Goal: Task Accomplishment & Management: Complete application form

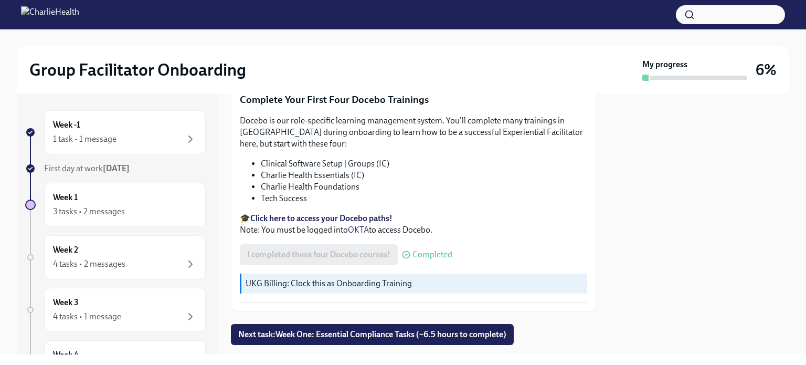
scroll to position [1422, 0]
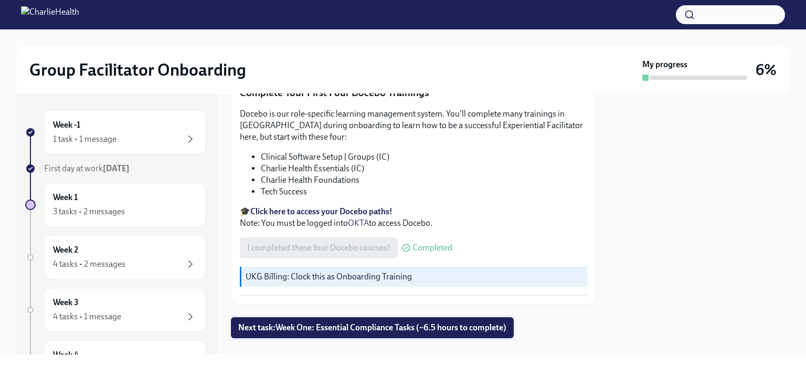
click at [440, 322] on span "Next task : Week One: Essential Compliance Tasks (~6.5 hours to complete)" at bounding box center [372, 327] width 268 height 10
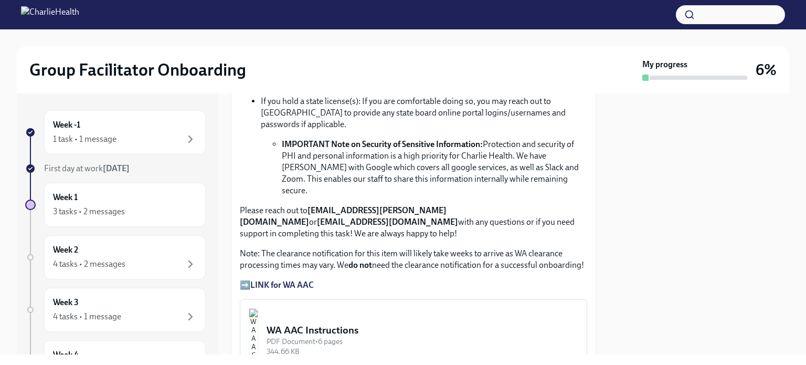
scroll to position [787, 0]
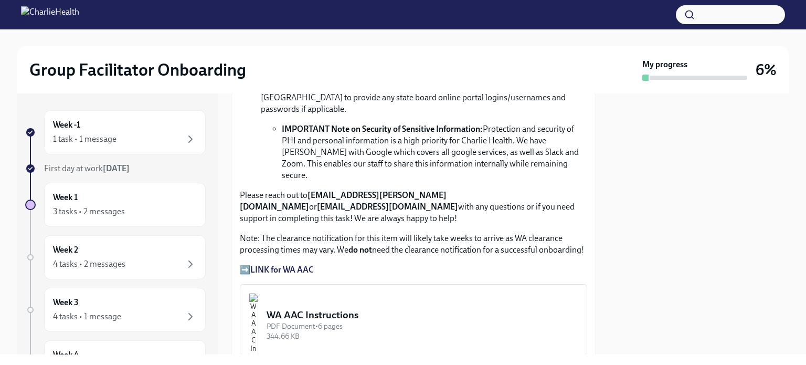
click at [290, 264] on strong "LINK for WA AAC" at bounding box center [281, 269] width 63 height 10
click at [303, 264] on strong "LINK for WA AAC" at bounding box center [281, 269] width 63 height 10
click at [343, 323] on button "WA AAC Instructions PDF Document • 6 pages 344.66 KB" at bounding box center [413, 324] width 347 height 81
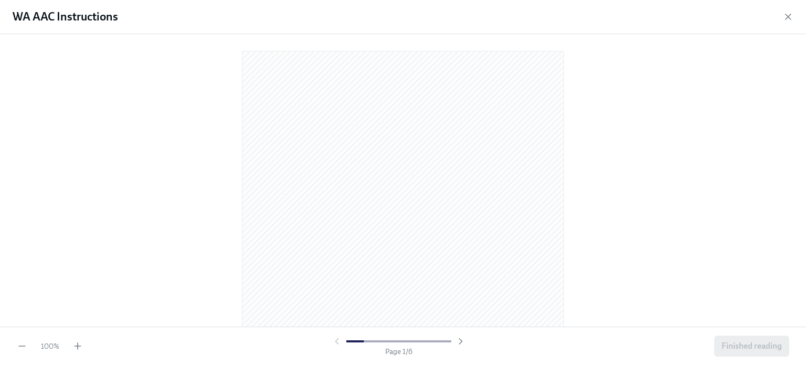
click at [79, 351] on div "100 % Page 1 / 6 Finished reading" at bounding box center [403, 345] width 806 height 38
click at [78, 344] on icon "button" at bounding box center [77, 345] width 10 height 10
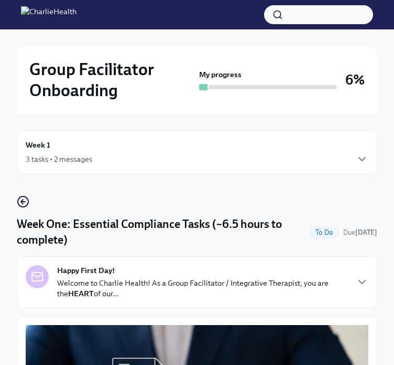
click at [208, 144] on div "Week 1 3 tasks • 2 messages" at bounding box center [197, 152] width 343 height 26
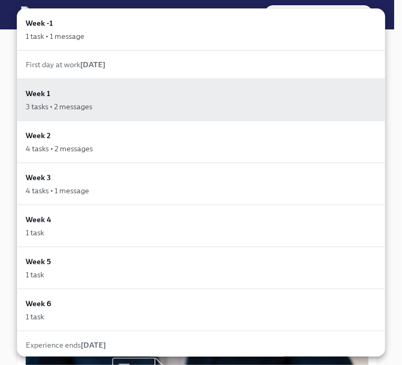
click at [390, 67] on div at bounding box center [201, 182] width 402 height 365
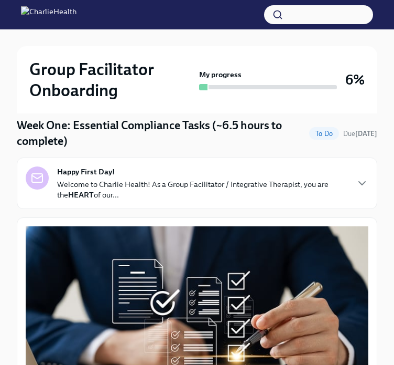
scroll to position [105, 0]
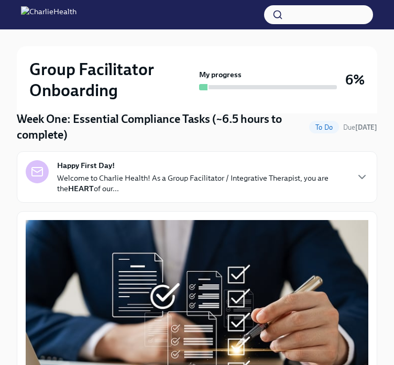
click at [252, 123] on h4 "Week One: Essential Compliance Tasks (~6.5 hours to complete)" at bounding box center [161, 126] width 288 height 31
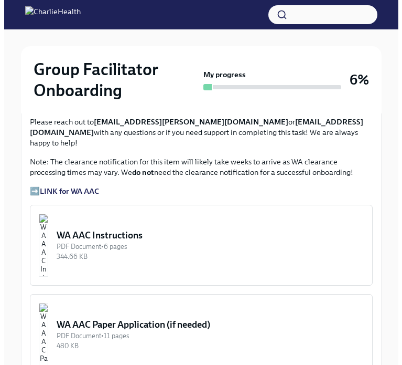
scroll to position [839, 0]
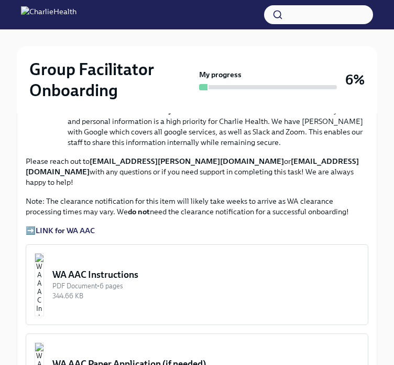
click at [106, 264] on button "WA AAC Instructions PDF Document • 6 pages 344.66 KB" at bounding box center [197, 284] width 343 height 81
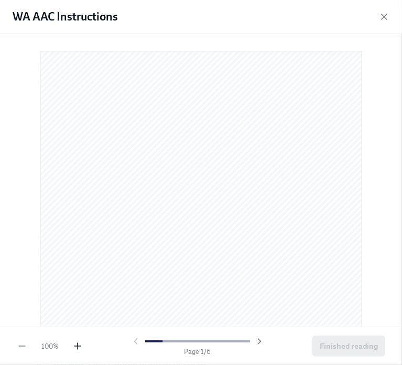
click at [74, 348] on icon "button" at bounding box center [77, 345] width 10 height 10
click at [74, 349] on icon "button" at bounding box center [77, 345] width 10 height 10
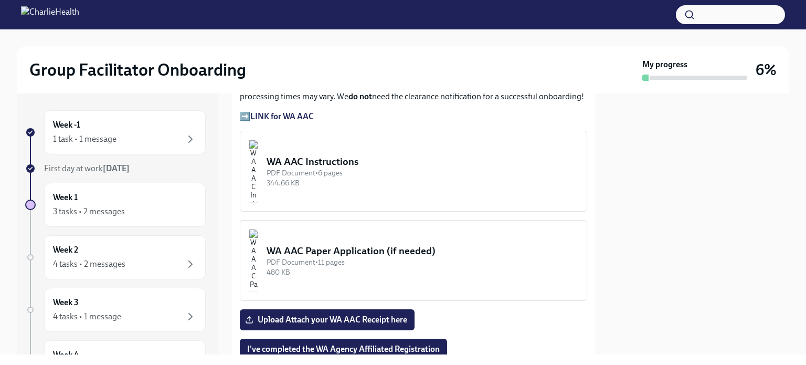
scroll to position [944, 0]
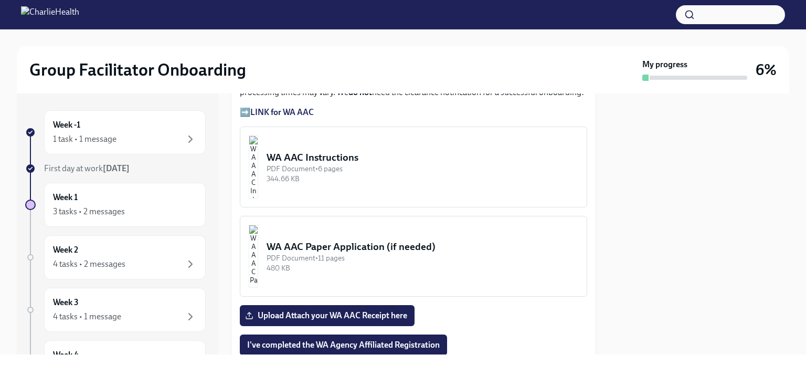
click at [324, 164] on div "PDF Document • 6 pages" at bounding box center [422, 169] width 312 height 10
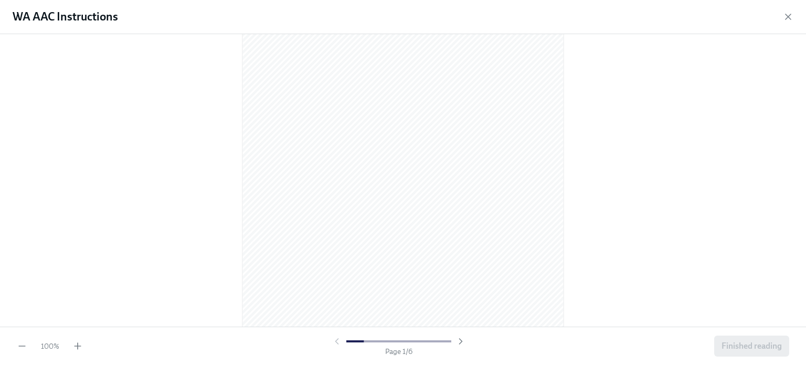
scroll to position [105, 0]
click at [82, 344] on icon "button" at bounding box center [77, 345] width 10 height 10
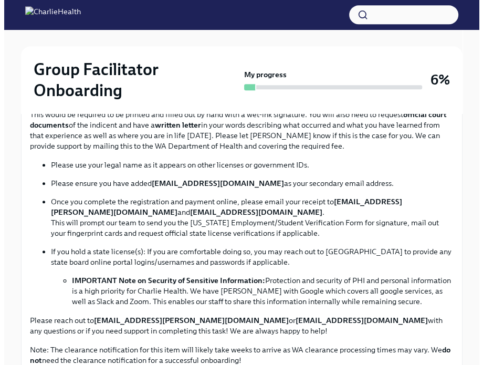
scroll to position [787, 0]
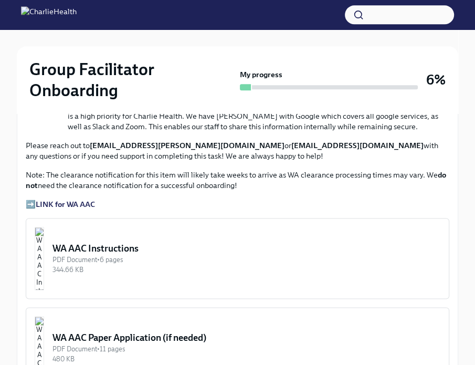
click at [214, 252] on div "WA AAC Instructions" at bounding box center [246, 248] width 388 height 13
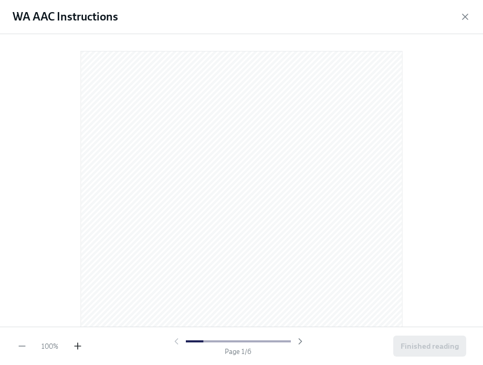
click at [77, 346] on icon "button" at bounding box center [77, 346] width 6 height 0
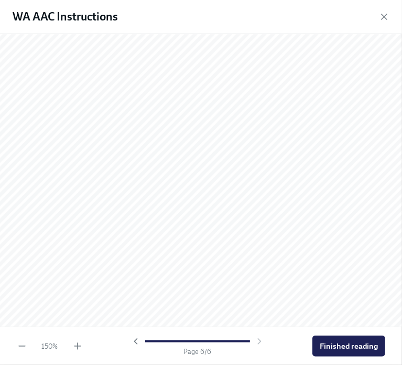
scroll to position [3521, 0]
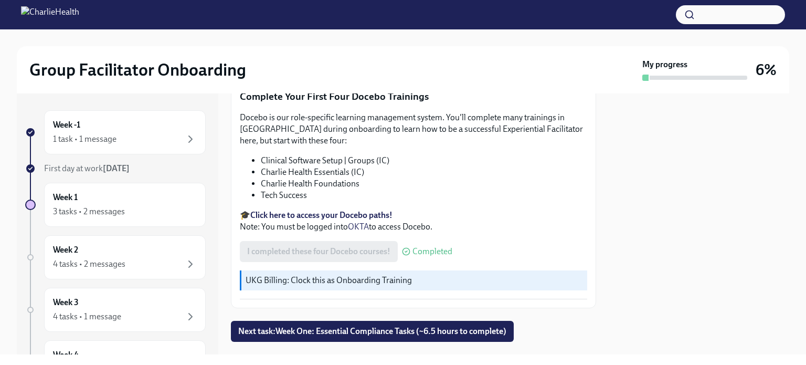
scroll to position [1422, 0]
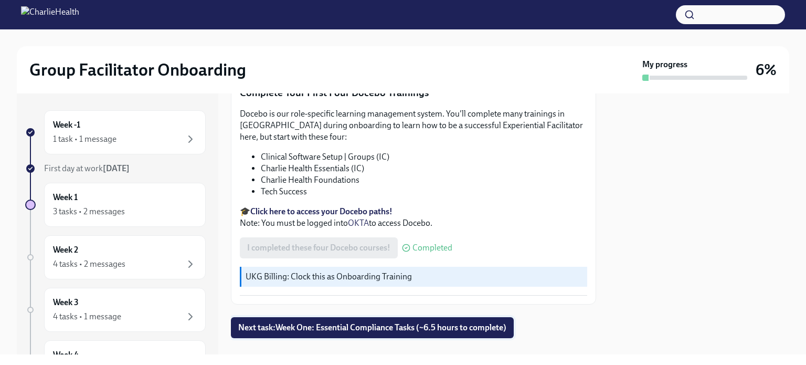
click at [356, 322] on span "Next task : Week One: Essential Compliance Tasks (~6.5 hours to complete)" at bounding box center [372, 327] width 268 height 10
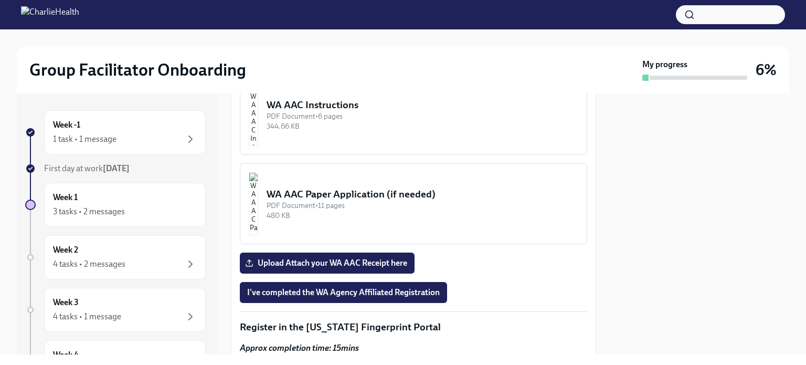
scroll to position [1049, 0]
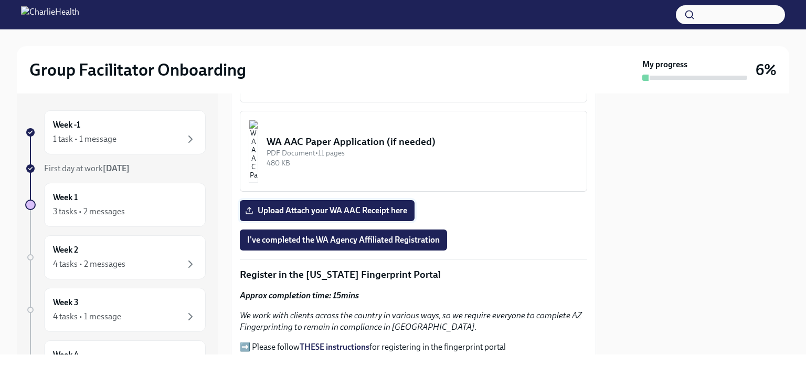
click at [372, 205] on span "Upload Attach your WA AAC Receipt here" at bounding box center [327, 210] width 160 height 10
click at [0, 0] on input "Upload Attach your WA AAC Receipt here" at bounding box center [0, 0] width 0 height 0
click at [347, 234] on span "I've completed the WA Agency Affiliated Registration" at bounding box center [343, 239] width 192 height 10
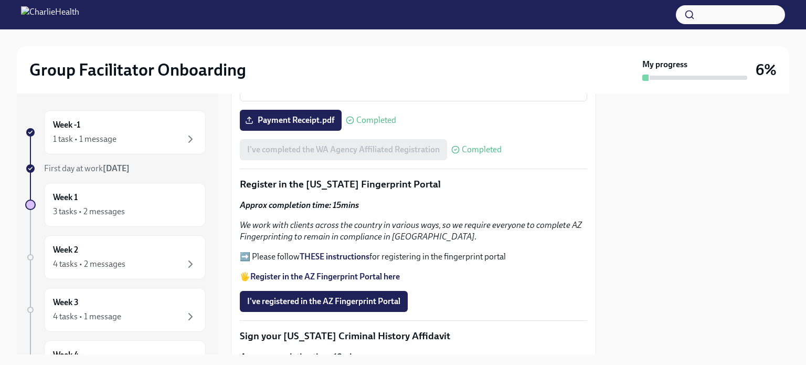
scroll to position [1155, 0]
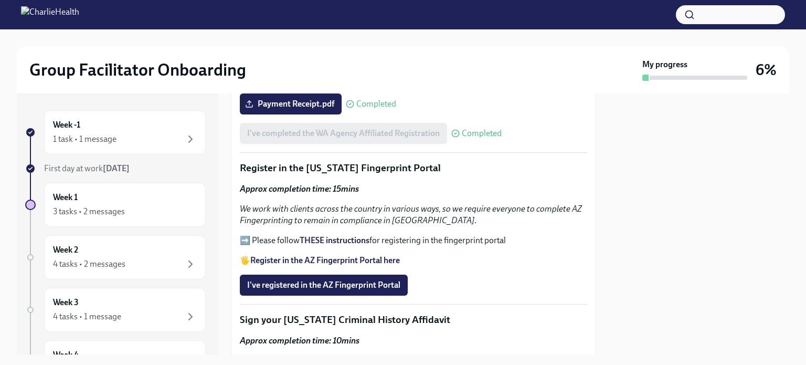
click at [352, 235] on strong "THESE instructions" at bounding box center [334, 240] width 70 height 10
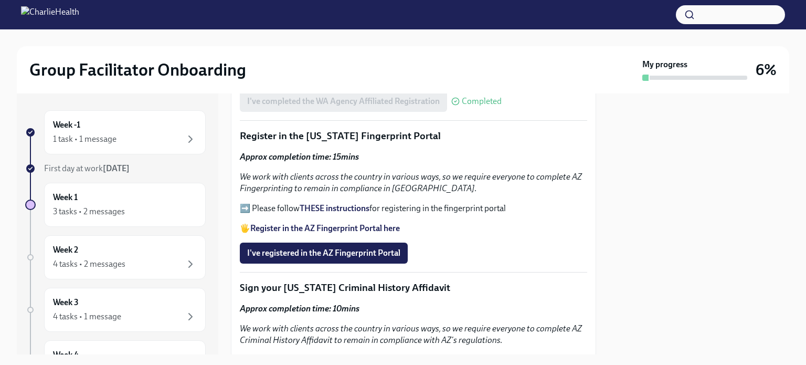
scroll to position [1206, 0]
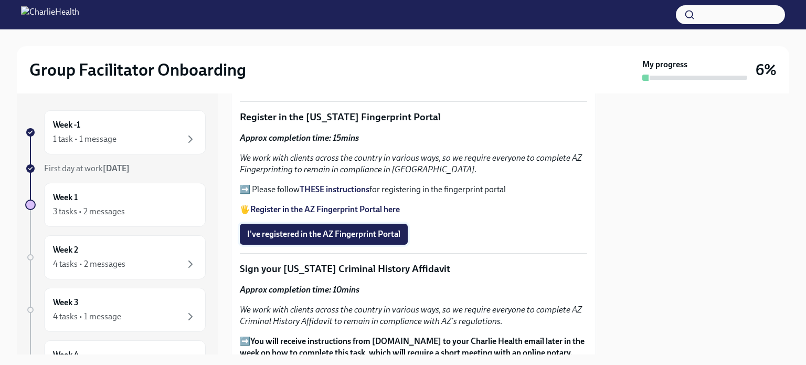
click at [389, 229] on span "I've registered in the AZ Fingerprint Portal" at bounding box center [323, 234] width 153 height 10
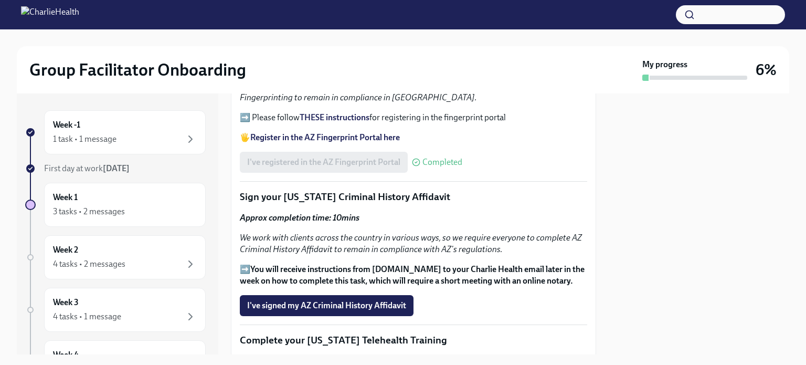
scroll to position [1311, 0]
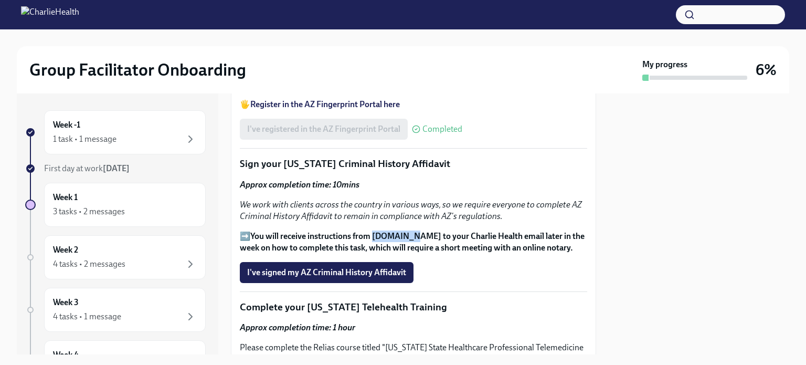
drag, startPoint x: 377, startPoint y: 207, endPoint x: 412, endPoint y: 210, distance: 35.8
click at [412, 231] on strong "You will receive instructions from [DOMAIN_NAME] to your Charlie Health email l…" at bounding box center [412, 242] width 345 height 22
copy strong "Proof.com"
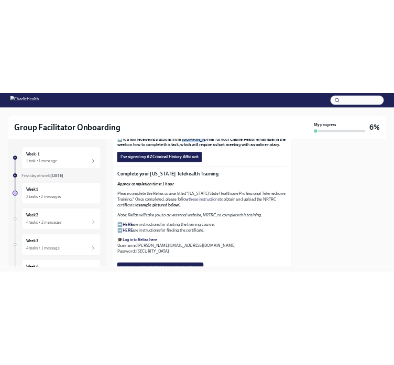
scroll to position [1416, 0]
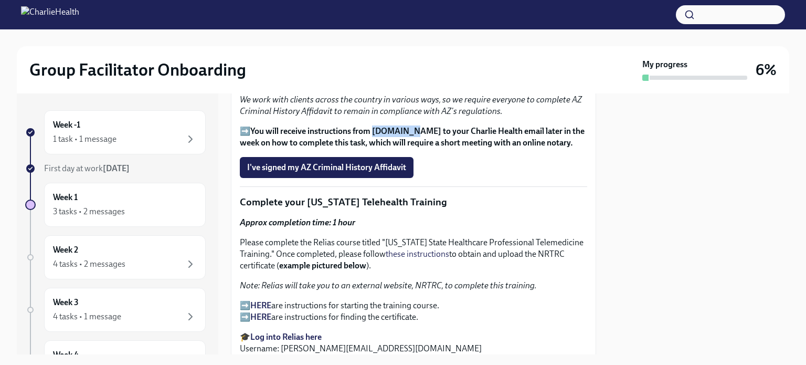
click at [266, 300] on strong "HERE" at bounding box center [260, 305] width 21 height 10
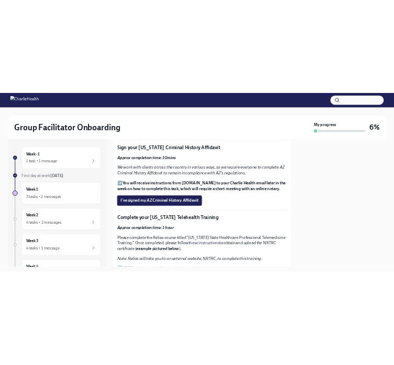
scroll to position [1469, 0]
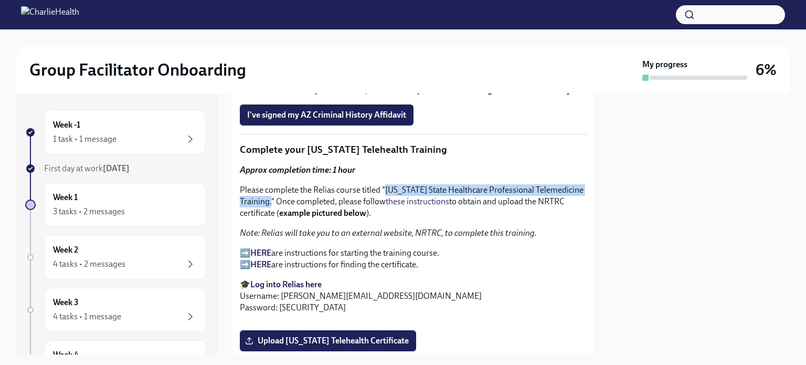
drag, startPoint x: 387, startPoint y: 164, endPoint x: 320, endPoint y: 179, distance: 67.8
click at [320, 184] on p "Please complete the Relias course titled "Washington State Healthcare Professio…" at bounding box center [413, 201] width 347 height 35
copy p "Washington State Healthcare Professional Telemedicine Training."
